Goal: Communication & Community: Answer question/provide support

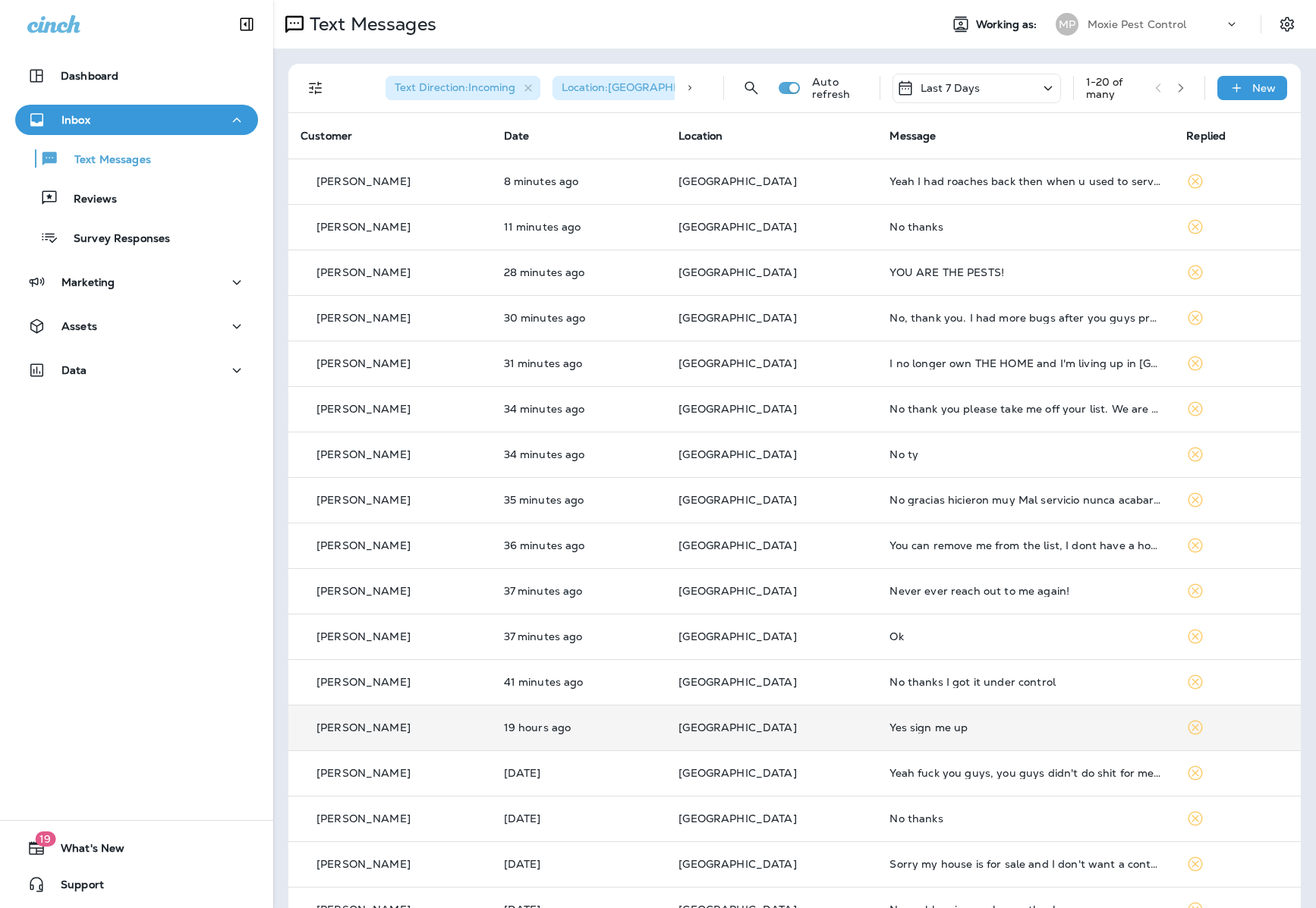
click at [795, 728] on p "[GEOGRAPHIC_DATA]" at bounding box center [772, 728] width 187 height 12
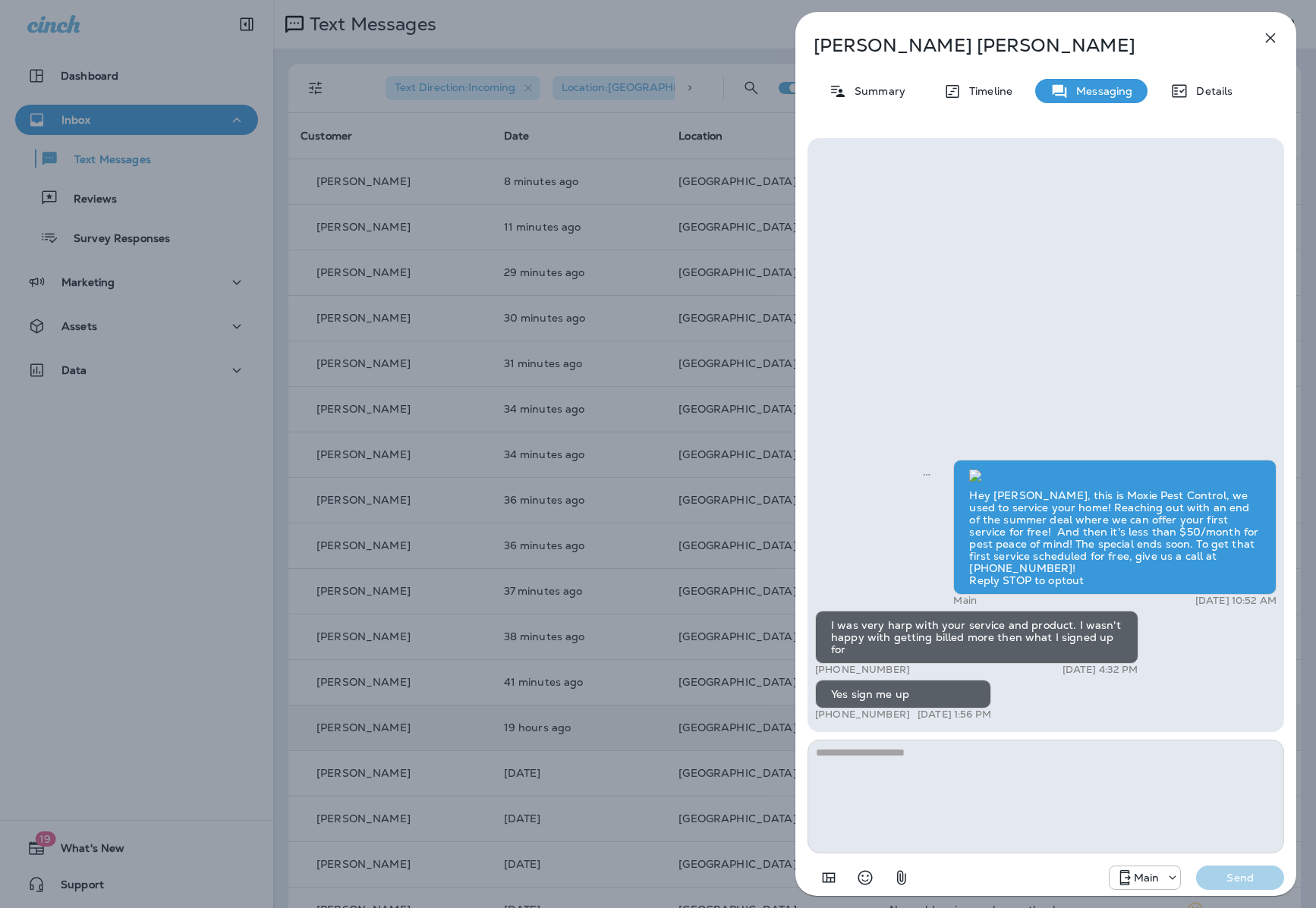
click at [1110, 673] on p "[DATE] 4:32 PM" at bounding box center [1101, 669] width 76 height 12
click at [1273, 31] on icon "button" at bounding box center [1270, 38] width 18 height 18
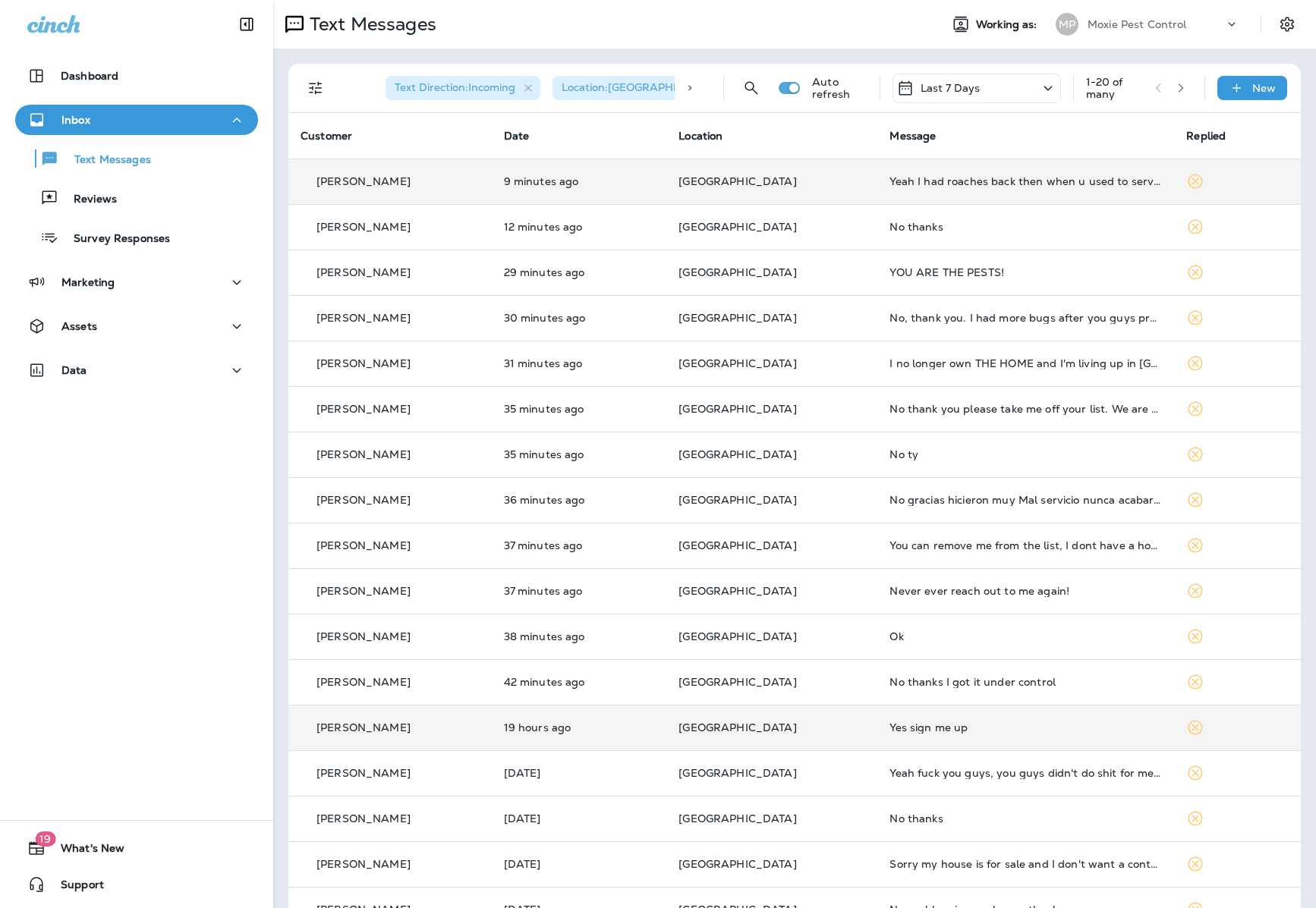
click at [1021, 197] on td "Yeah I had roaches back then when u used to service my home now dont since I fi…" at bounding box center [1025, 181] width 296 height 45
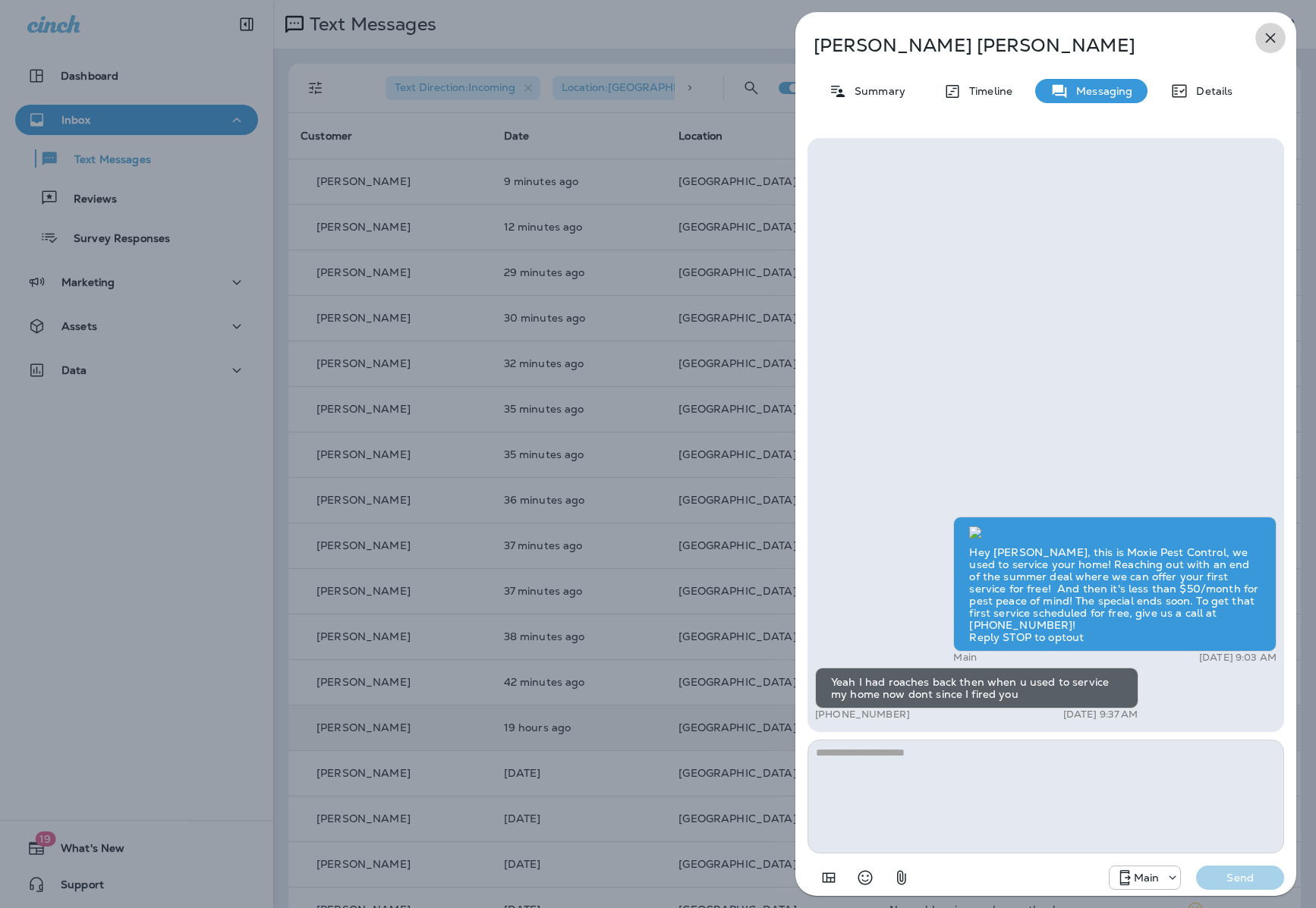
click at [1263, 38] on icon "button" at bounding box center [1270, 38] width 18 height 18
